Goal: Task Accomplishment & Management: Manage account settings

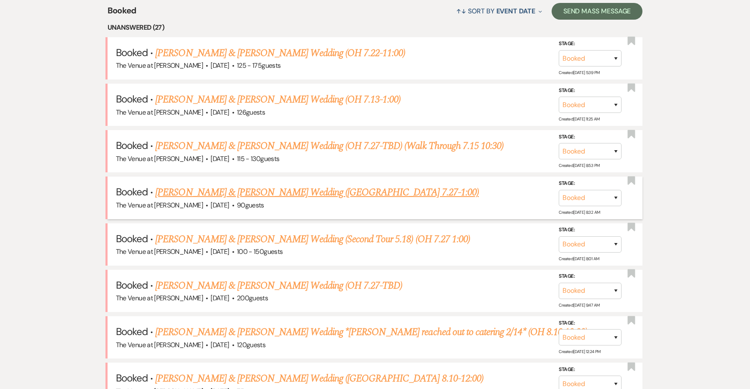
scroll to position [360, 0]
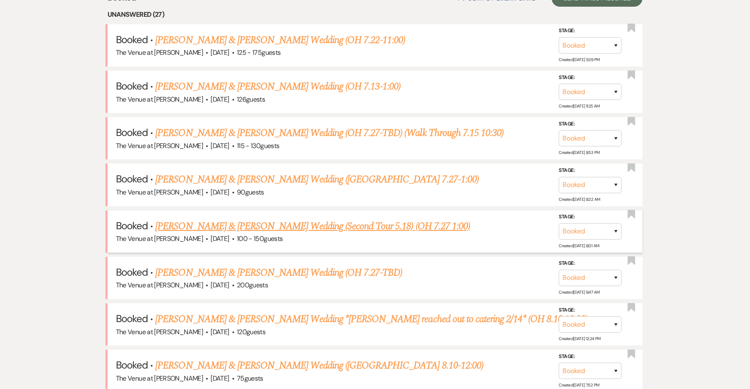
click at [392, 226] on link "[PERSON_NAME] & [PERSON_NAME] Wedding (Second Tour 5.18) (OH 7.27 1:00)" at bounding box center [312, 226] width 315 height 15
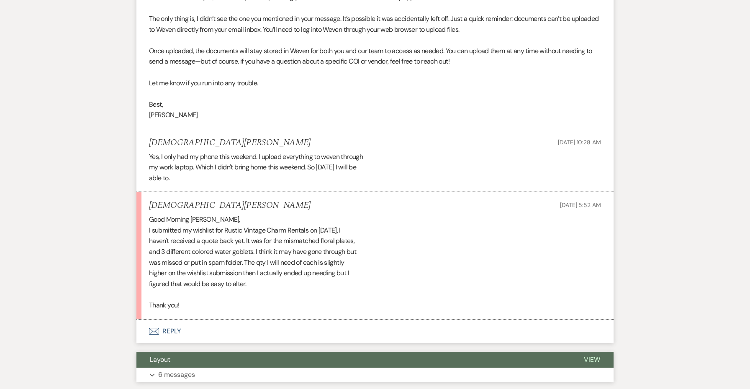
scroll to position [545, 0]
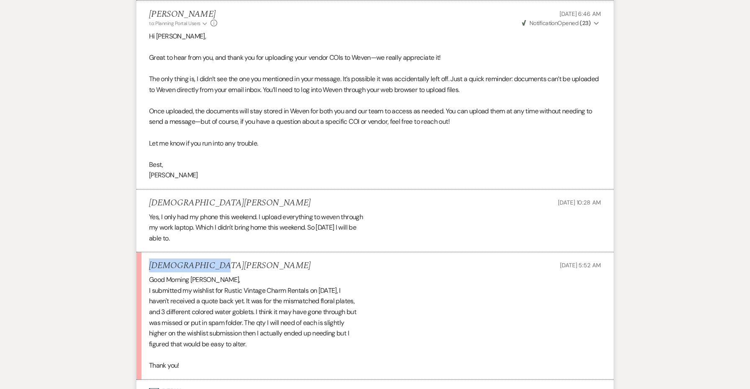
drag, startPoint x: 193, startPoint y: 258, endPoint x: 147, endPoint y: 255, distance: 45.7
click at [147, 255] on li "[PERSON_NAME] [DATE] 5:52 AM Good Morning [PERSON_NAME], I submitted my wishlis…" at bounding box center [374, 315] width 477 height 127
copy h5 "[DEMOGRAPHIC_DATA][PERSON_NAME]"
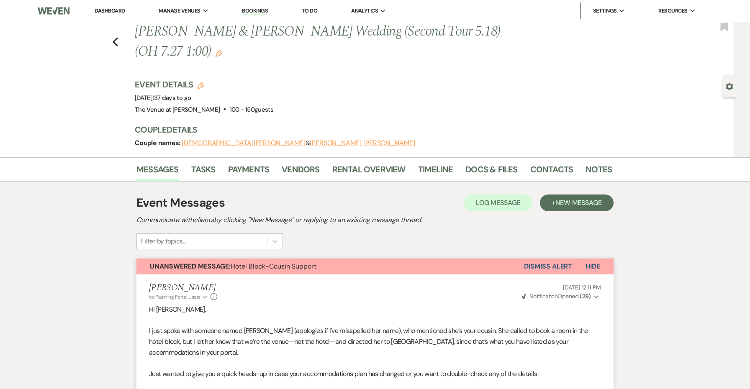
scroll to position [0, 0]
click at [198, 82] on icon "Edit" at bounding box center [201, 85] width 7 height 7
select select "762"
select select "false"
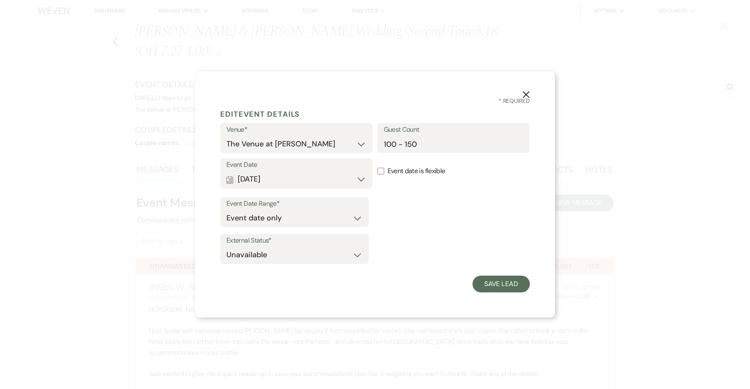
click at [529, 92] on icon "X" at bounding box center [526, 95] width 8 height 8
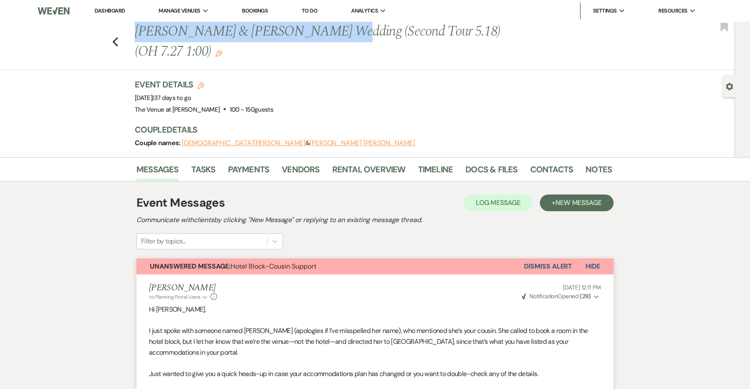
drag, startPoint x: 319, startPoint y: 33, endPoint x: 105, endPoint y: 31, distance: 214.3
click at [105, 31] on div "Previous [PERSON_NAME] & [PERSON_NAME] Wedding (Second Tour 5.18) (OH 7.27 1:00…" at bounding box center [365, 46] width 739 height 49
copy h1 "[PERSON_NAME] & [PERSON_NAME]'"
click at [547, 167] on link "Contacts" at bounding box center [551, 172] width 43 height 18
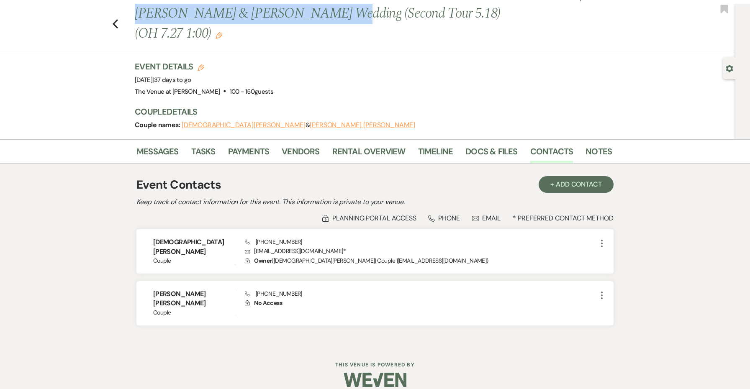
scroll to position [18, 0]
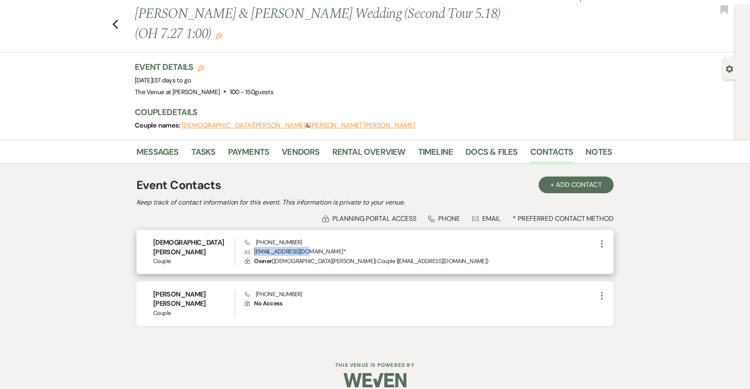
drag, startPoint x: 310, startPoint y: 251, endPoint x: 252, endPoint y: 252, distance: 57.3
click at [252, 252] on p "Envelope [EMAIL_ADDRESS][DOMAIN_NAME] *" at bounding box center [421, 251] width 352 height 9
copy p "[EMAIL_ADDRESS][DOMAIN_NAME]"
drag, startPoint x: 308, startPoint y: 239, endPoint x: 252, endPoint y: 238, distance: 56.1
click at [252, 238] on div "Phone [PHONE_NUMBER] Envelope [EMAIL_ADDRESS][DOMAIN_NAME] * Lock Owner ( [PERS…" at bounding box center [421, 252] width 352 height 28
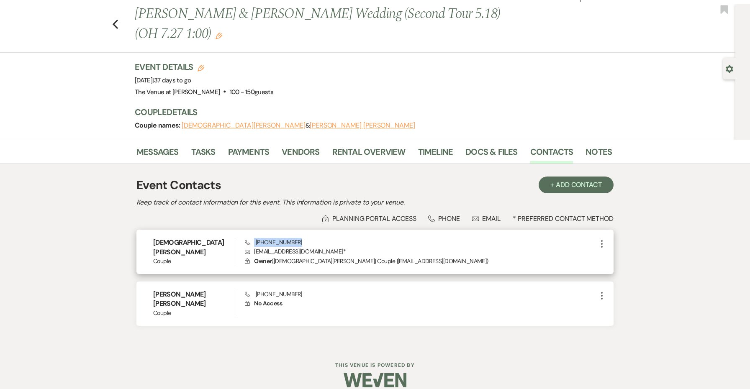
copy span "[PHONE_NUMBER]"
click at [494, 157] on link "Docs & Files" at bounding box center [491, 154] width 52 height 18
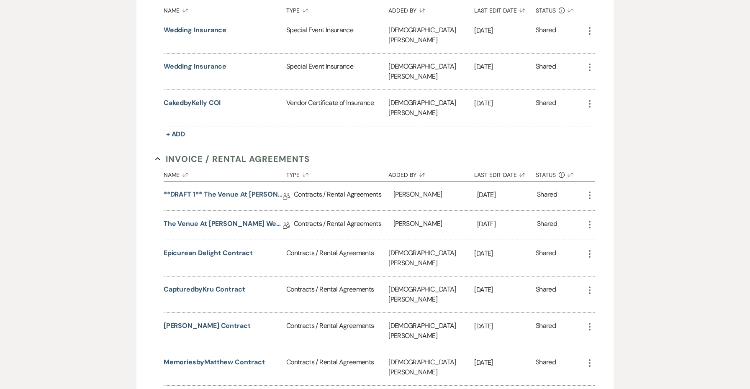
scroll to position [280, 0]
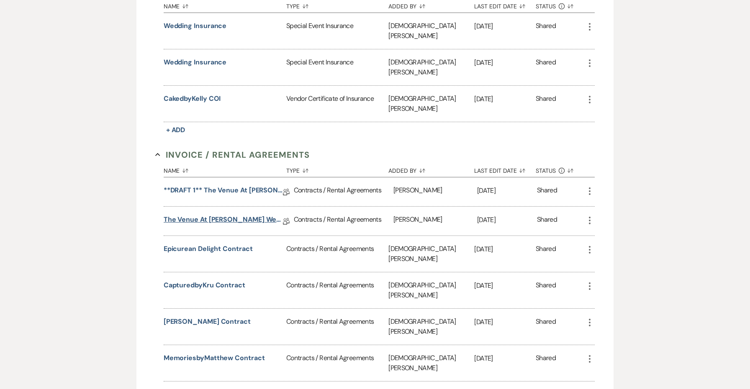
click at [223, 215] on link "The Venue at [PERSON_NAME] Wedding Contract-([DATE] [PERSON_NAME])" at bounding box center [223, 221] width 119 height 13
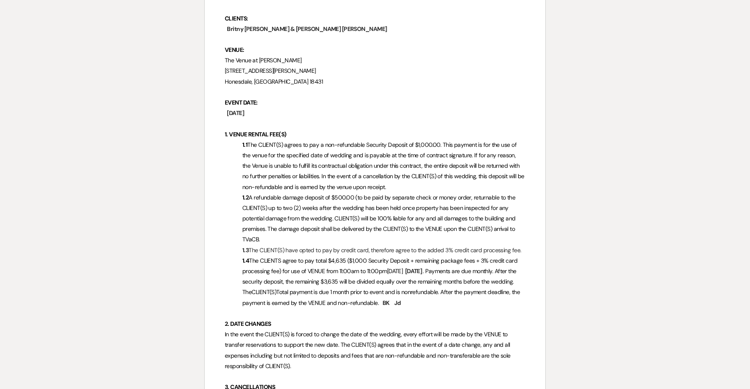
scroll to position [194, 0]
